Goal: Register for event/course

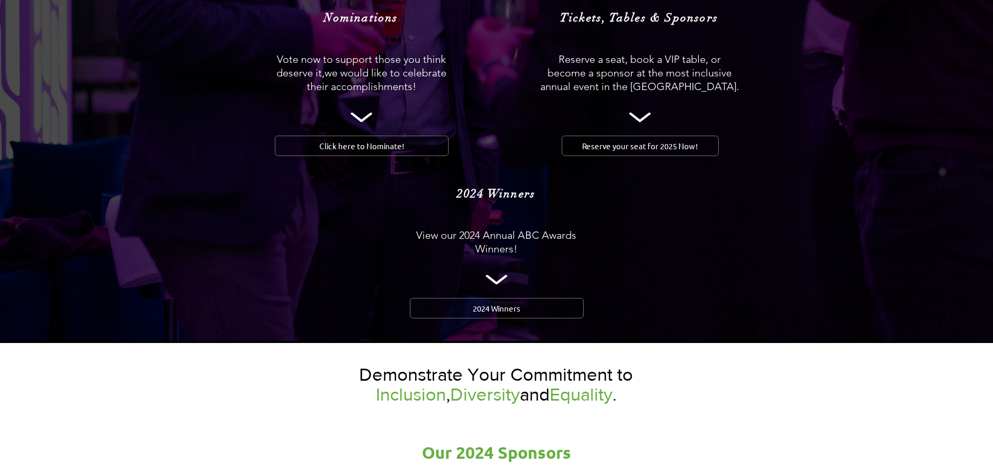
scroll to position [1099, 0]
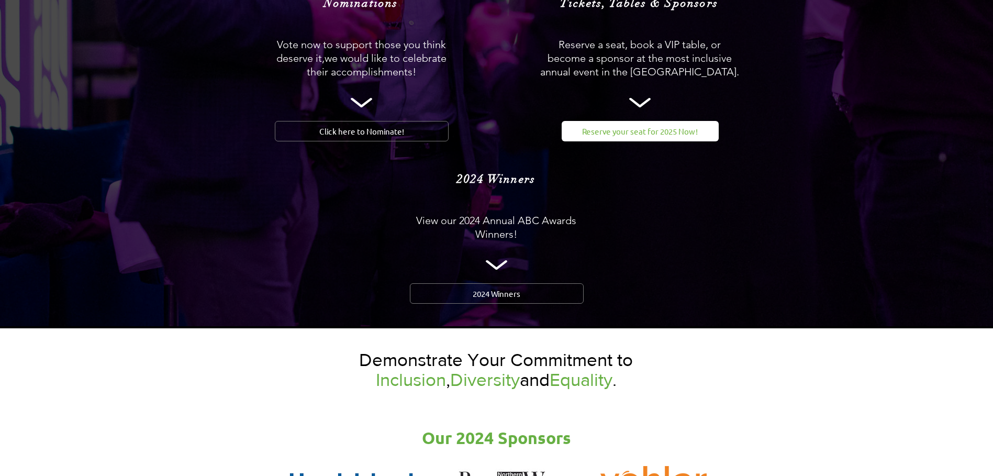
click at [649, 126] on span "Reserve your seat for 2025 Now!" at bounding box center [640, 131] width 116 height 11
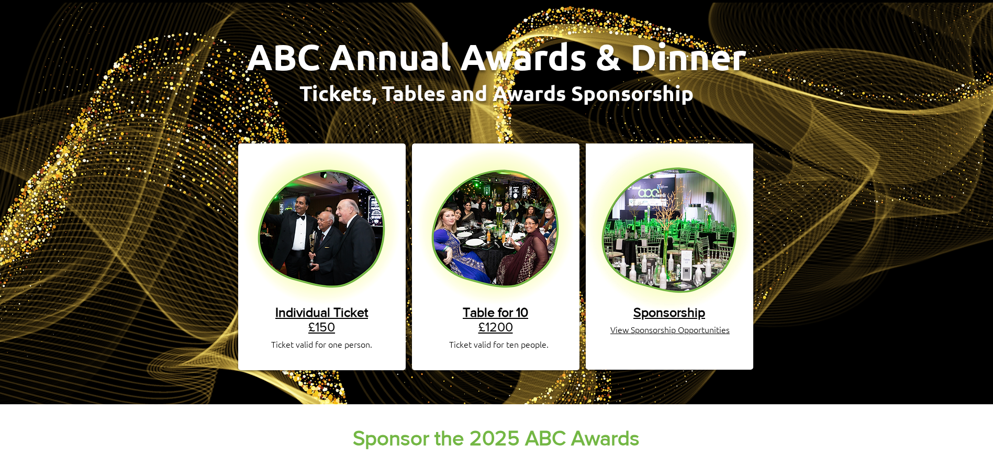
scroll to position [105, 0]
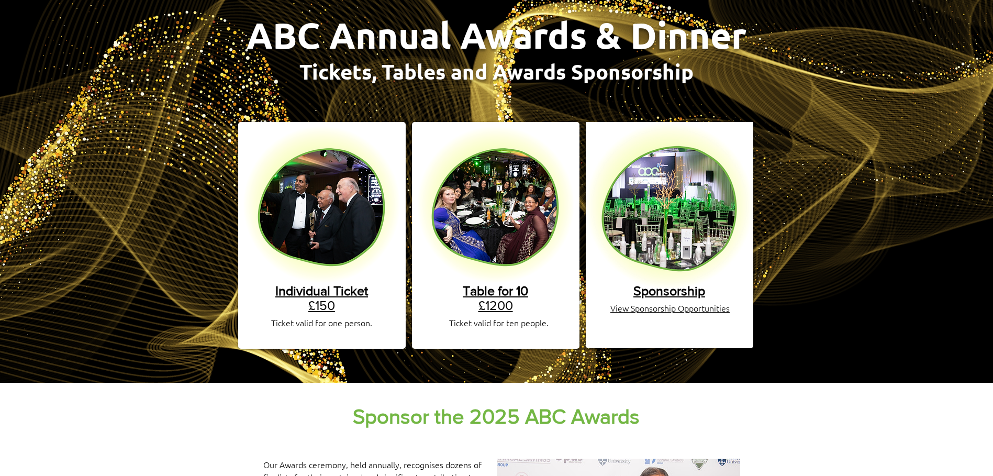
click at [485, 292] on link "Table for 10 £1200" at bounding box center [495, 297] width 65 height 29
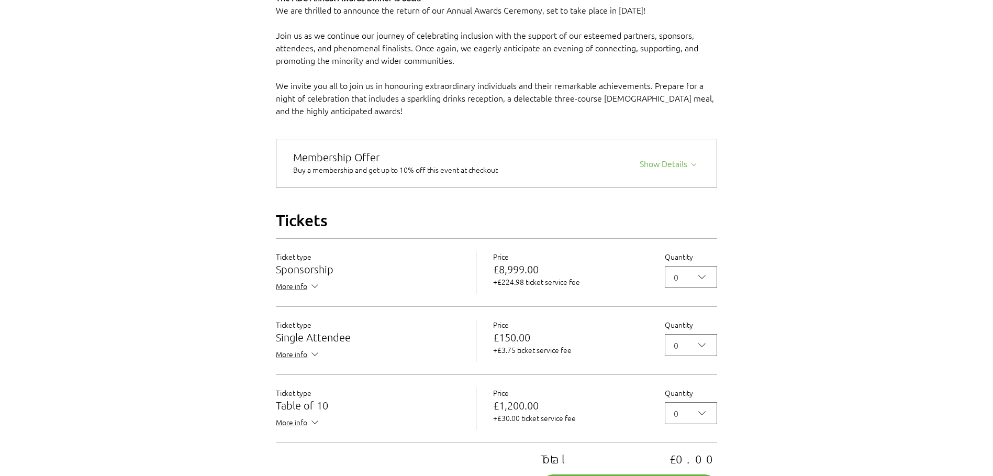
scroll to position [785, 0]
